Goal: Find specific page/section: Find specific page/section

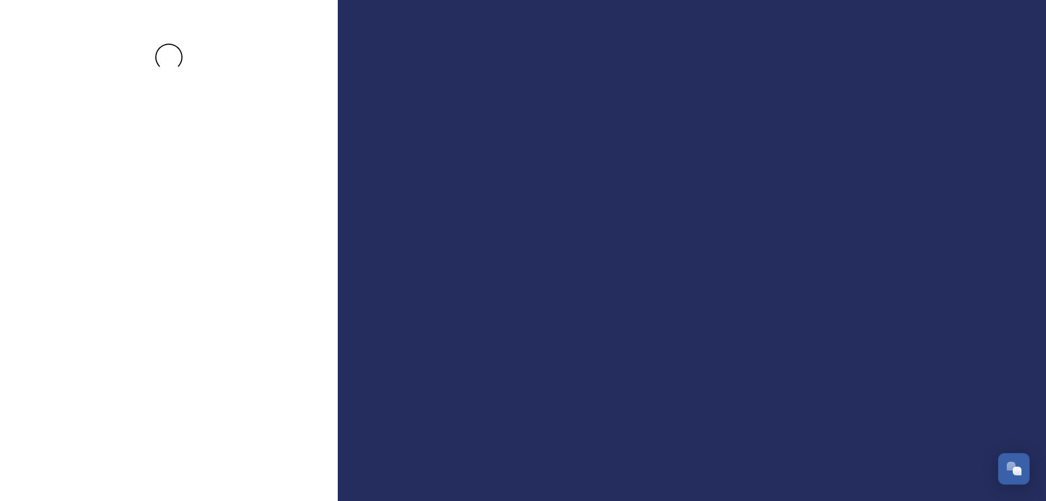
scroll to position [3912, 0]
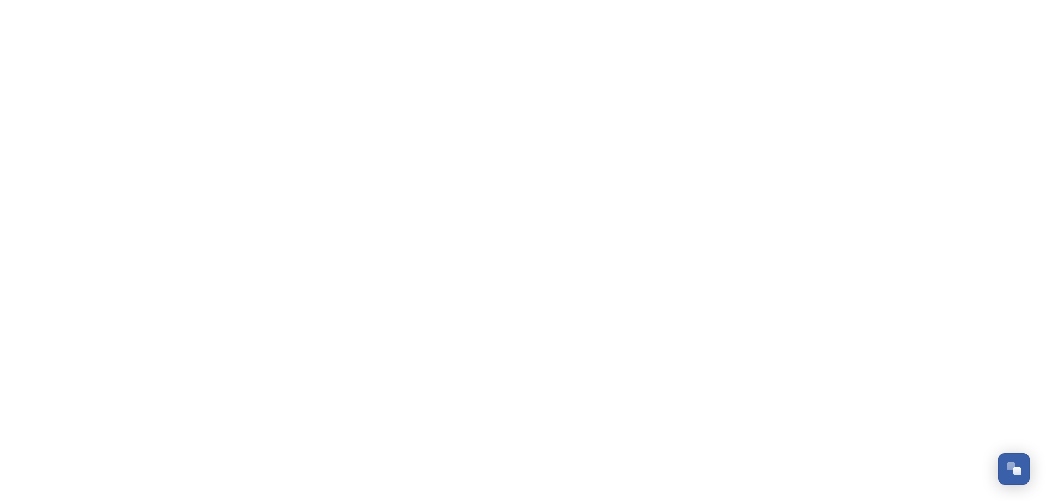
scroll to position [3912, 0]
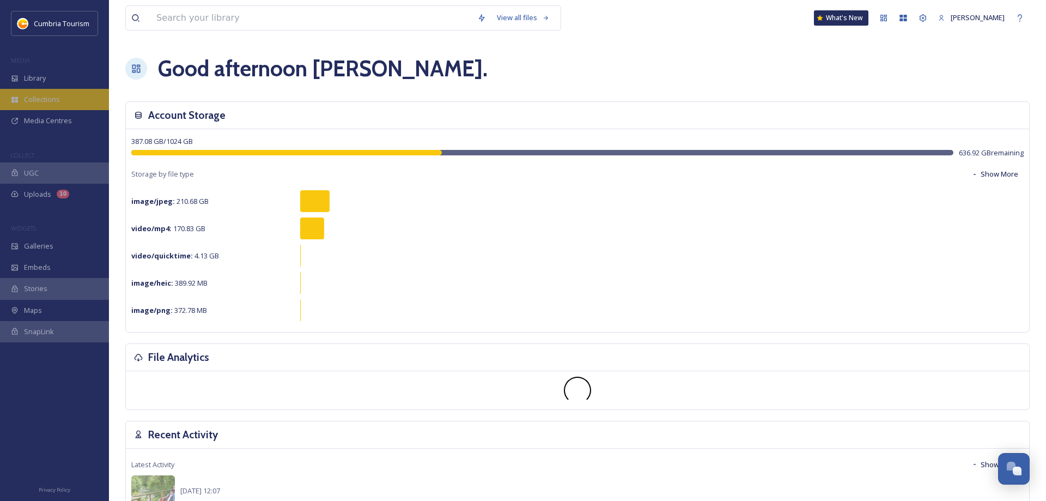
click at [44, 101] on span "Collections" at bounding box center [42, 99] width 36 height 10
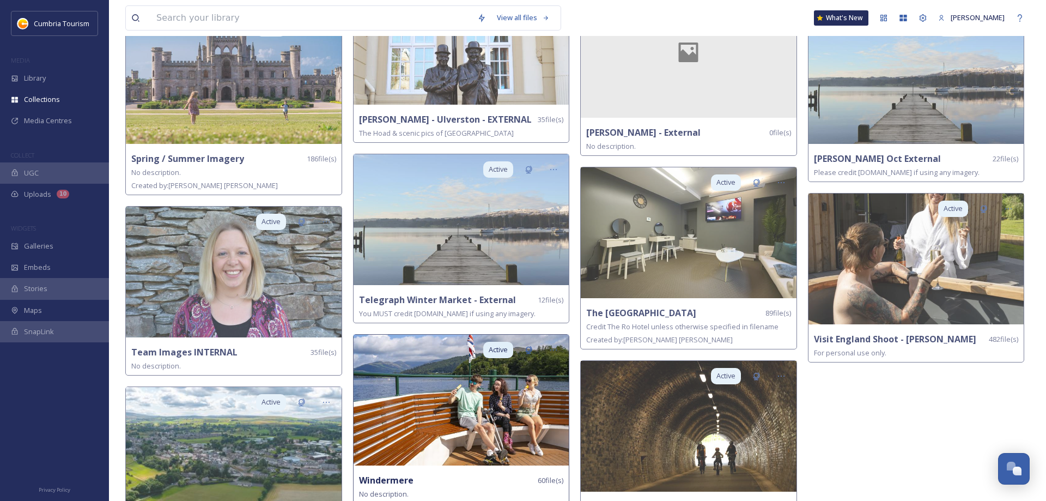
scroll to position [2225, 0]
